Goal: Entertainment & Leisure: Consume media (video, audio)

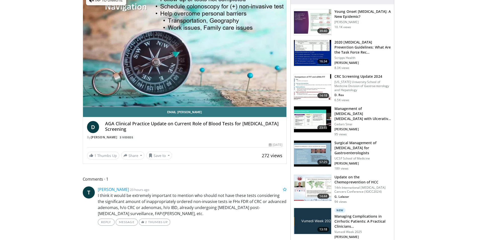
scroll to position [50, 0]
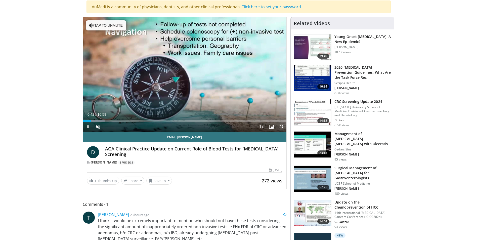
click at [280, 127] on span "Video Player" at bounding box center [282, 127] width 10 height 10
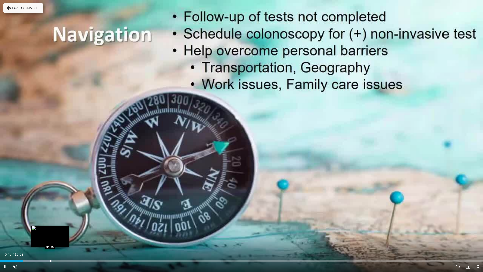
click at [50, 240] on div "Progress Bar" at bounding box center [50, 261] width 1 height 2
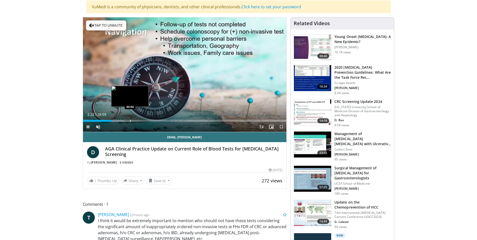
click at [130, 120] on div "Loaded : 20.44% 02:22 03:56" at bounding box center [185, 119] width 204 height 5
click at [148, 120] on div "Progress Bar" at bounding box center [148, 121] width 1 height 2
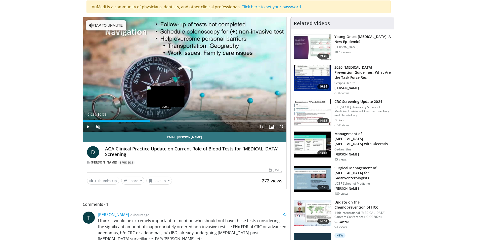
click at [166, 120] on div "Progress Bar" at bounding box center [166, 121] width 1 height 2
